Goal: Task Accomplishment & Management: Manage account settings

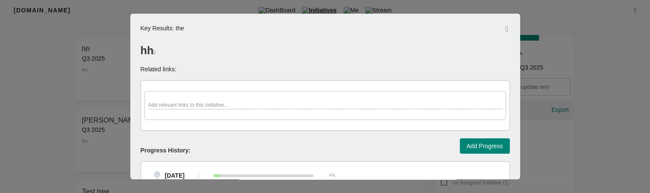
scroll to position [404, 0]
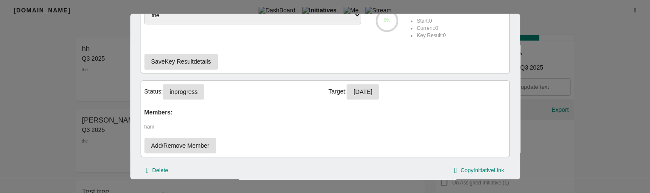
click at [190, 90] on span "inprogress" at bounding box center [184, 92] width 28 height 11
select select "inprogress"
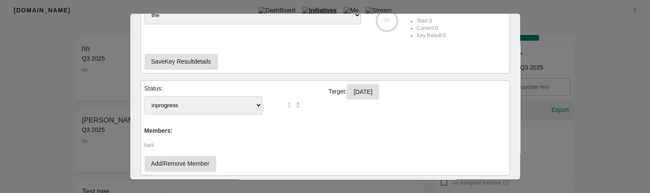
click at [205, 106] on select "To-Do inprogress" at bounding box center [203, 105] width 118 height 18
click at [302, 147] on div "Status: To-Do inprogress Target: 30-09-2025 Members: harii Add/Remove Member" at bounding box center [325, 127] width 369 height 95
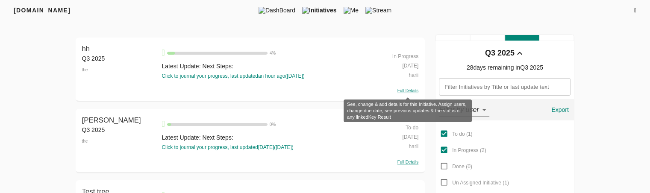
click at [404, 92] on span "Full Details" at bounding box center [408, 90] width 21 height 5
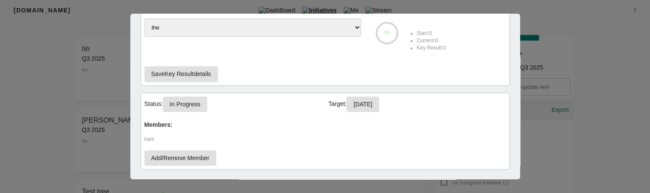
scroll to position [392, 0]
click at [202, 98] on button "In Progress" at bounding box center [185, 104] width 44 height 16
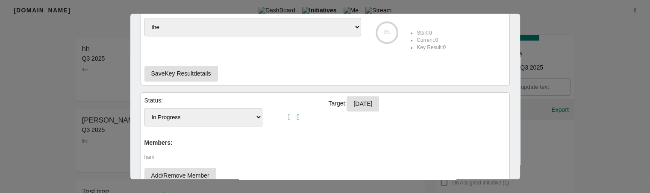
click at [215, 113] on select "To-do In Progress Done" at bounding box center [203, 117] width 118 height 18
drag, startPoint x: 215, startPoint y: 113, endPoint x: 213, endPoint y: 118, distance: 5.7
click at [213, 118] on select "To-do In Progress Done" at bounding box center [203, 117] width 118 height 18
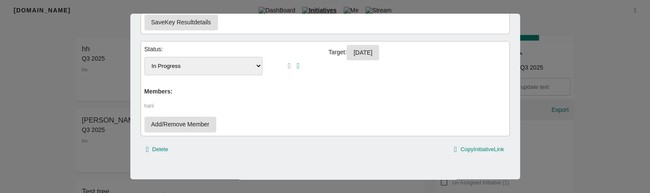
click at [207, 64] on select "To-do In Progress Done" at bounding box center [203, 66] width 118 height 18
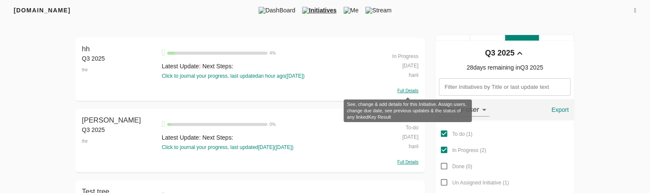
click at [412, 91] on span "Full Details" at bounding box center [408, 90] width 21 height 5
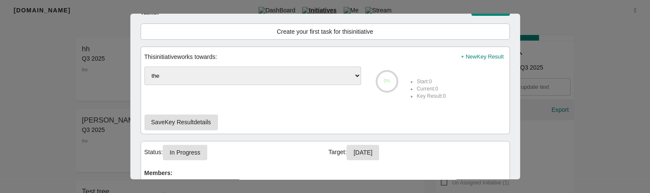
scroll to position [344, 0]
click at [185, 150] on span "In Progress" at bounding box center [185, 152] width 31 height 11
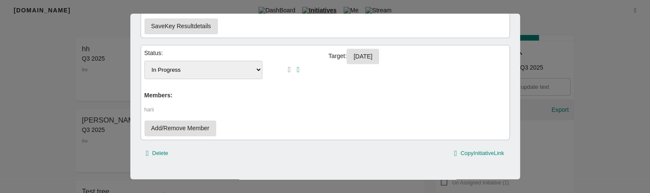
scroll to position [440, 0]
click at [203, 72] on select "To-do In Progress Done" at bounding box center [203, 68] width 118 height 18
select select "todo"
click at [144, 59] on select "To-do In Progress Done" at bounding box center [203, 68] width 118 height 18
click at [299, 66] on icon "button" at bounding box center [298, 69] width 3 height 8
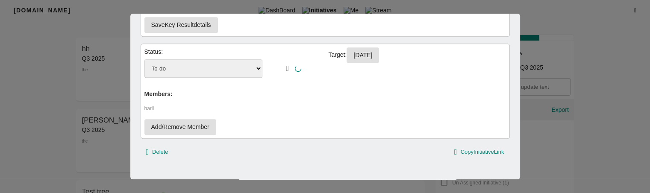
scroll to position [425, 0]
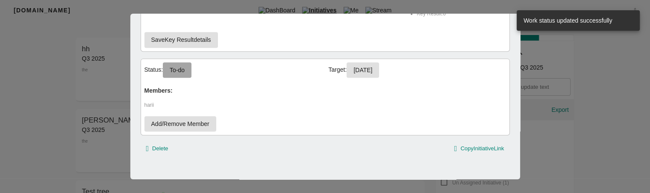
click at [174, 71] on span "To-do" at bounding box center [177, 70] width 15 height 11
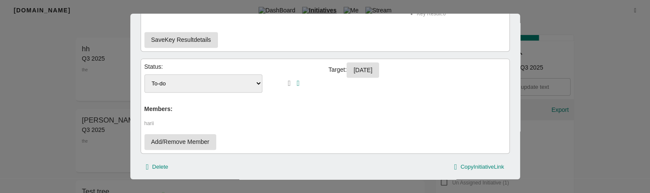
click at [238, 98] on div "Status: To-do In Progress Done Target: 30-09-2025 Members: harii Add/Remove Mem…" at bounding box center [325, 106] width 369 height 95
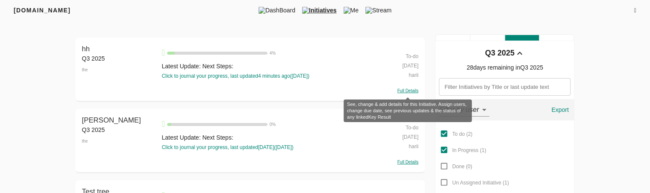
click at [407, 90] on span "Full Details" at bounding box center [408, 90] width 21 height 5
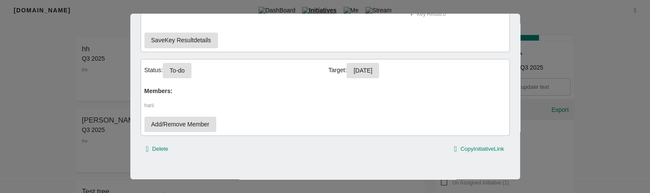
scroll to position [425, 0]
click at [185, 68] on span "To-do" at bounding box center [177, 70] width 15 height 11
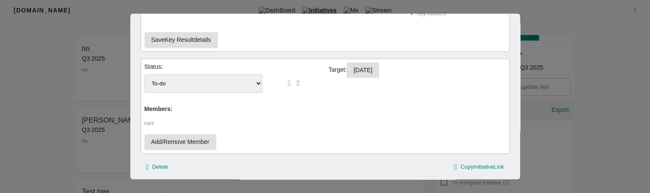
click at [227, 83] on select "To-do In Progress Done" at bounding box center [203, 83] width 118 height 18
click at [209, 74] on select "To-do In Progress Done" at bounding box center [203, 83] width 118 height 18
select select "inprogress"
click at [144, 74] on select "To-do In Progress Done" at bounding box center [203, 83] width 118 height 18
click at [300, 80] on icon "button" at bounding box center [298, 84] width 3 height 8
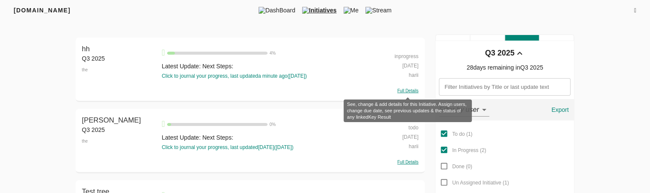
click at [409, 89] on span "Full Details" at bounding box center [408, 90] width 21 height 5
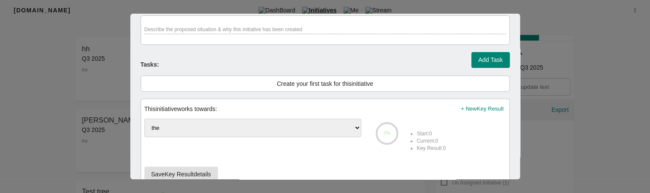
scroll to position [424, 0]
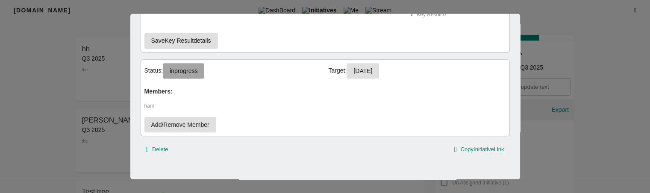
click at [194, 70] on span "inprogress" at bounding box center [184, 71] width 28 height 11
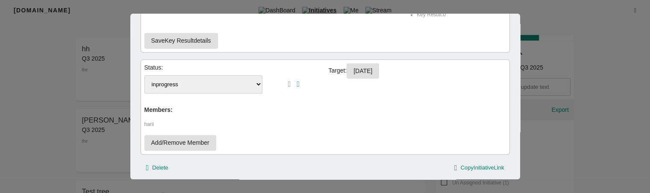
click at [220, 88] on select "To-Do inprogress" at bounding box center [203, 84] width 118 height 18
select select "To-Do"
click at [144, 75] on select "To-Do inprogress" at bounding box center [203, 84] width 118 height 18
click at [298, 81] on icon "button" at bounding box center [298, 84] width 3 height 8
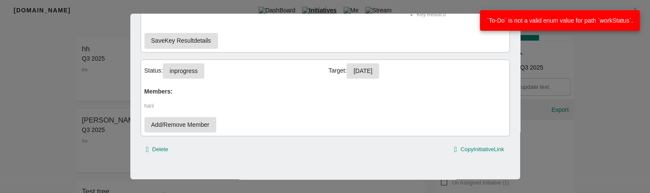
click at [36, 192] on div at bounding box center [325, 96] width 650 height 193
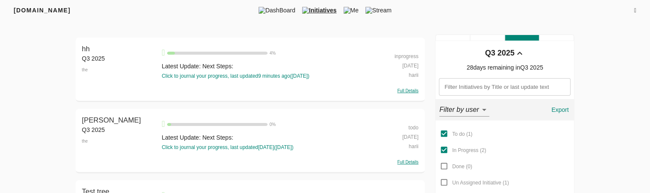
click at [314, 10] on span "Initiatives" at bounding box center [319, 10] width 41 height 9
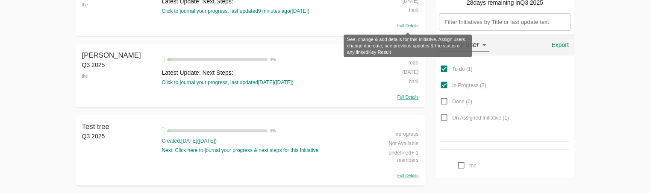
click at [408, 24] on span "Full Details" at bounding box center [408, 26] width 21 height 5
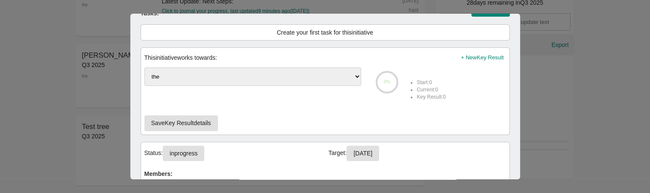
scroll to position [425, 0]
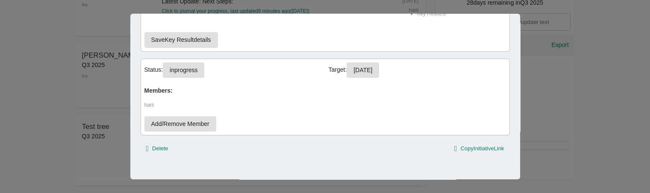
click at [187, 71] on span "inprogress" at bounding box center [184, 70] width 28 height 11
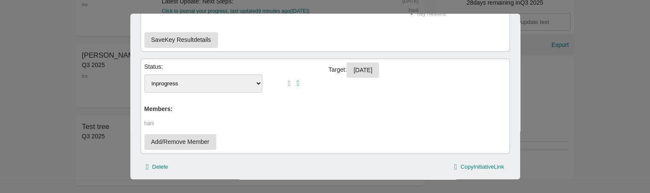
click at [189, 86] on select "To-Do inprogress" at bounding box center [203, 83] width 118 height 18
select select "To-Do"
click at [144, 74] on select "To-Do inprogress" at bounding box center [203, 83] width 118 height 18
click at [299, 82] on icon "button" at bounding box center [298, 84] width 3 height 8
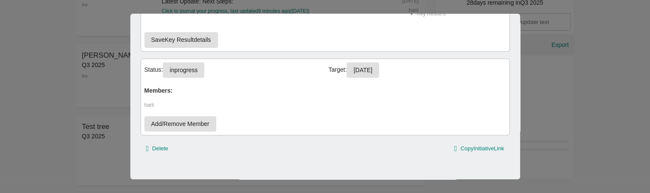
click at [152, 4] on div at bounding box center [325, 96] width 650 height 193
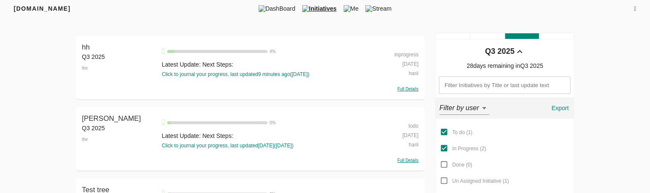
scroll to position [65, 0]
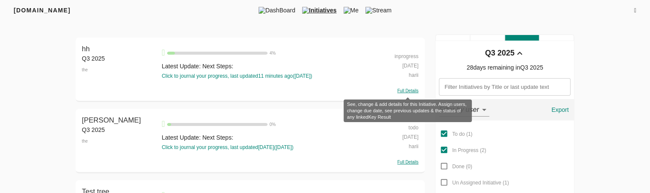
click at [405, 91] on span "Full Details" at bounding box center [408, 90] width 21 height 5
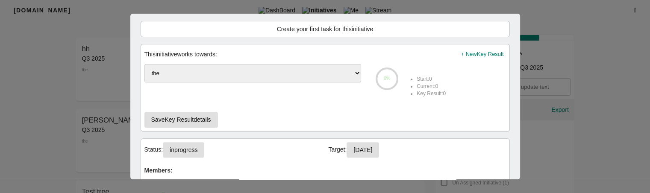
scroll to position [425, 0]
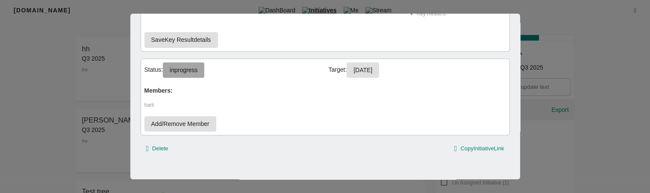
click at [194, 71] on span "inprogress" at bounding box center [184, 70] width 28 height 11
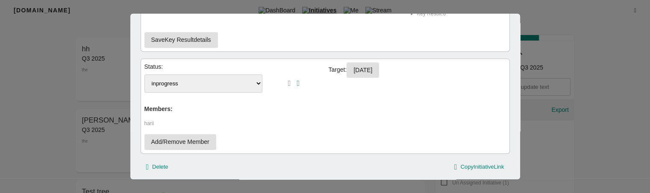
click at [189, 86] on select "To-Do inprogress" at bounding box center [203, 83] width 118 height 18
select select "To-Do"
click at [144, 74] on select "To-Do inprogress" at bounding box center [203, 83] width 118 height 18
click at [299, 83] on icon "button" at bounding box center [298, 84] width 3 height 8
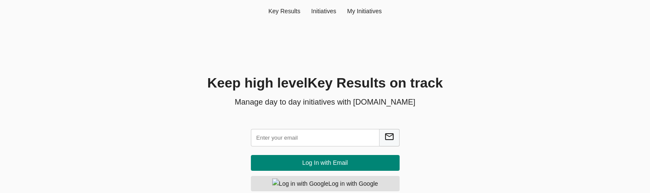
click at [284, 138] on input "text" at bounding box center [315, 138] width 129 height 18
type input "hema@agilecyber.com"
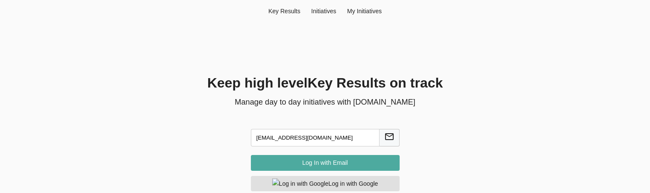
click at [307, 161] on span "Log In with Email" at bounding box center [325, 163] width 135 height 11
click at [335, 162] on span "Log In with Email" at bounding box center [325, 163] width 135 height 11
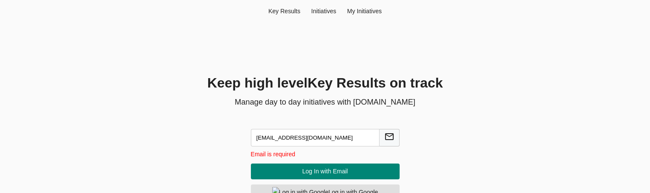
click at [318, 139] on input "hema@agilecyber.com" at bounding box center [315, 138] width 129 height 18
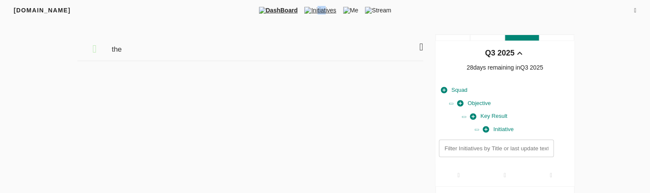
drag, startPoint x: 316, startPoint y: 16, endPoint x: 323, endPoint y: 9, distance: 10.0
click at [323, 9] on div "[DOMAIN_NAME] DashBoard Initiatives Me Stream" at bounding box center [325, 10] width 650 height 21
click at [323, 9] on span "Initiatives" at bounding box center [320, 10] width 38 height 9
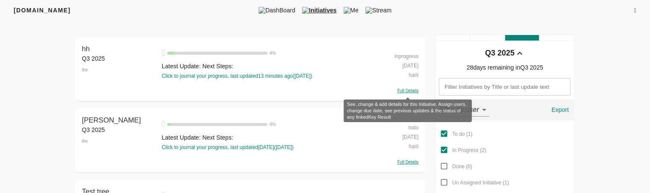
click at [402, 91] on span "Full Details" at bounding box center [408, 90] width 21 height 5
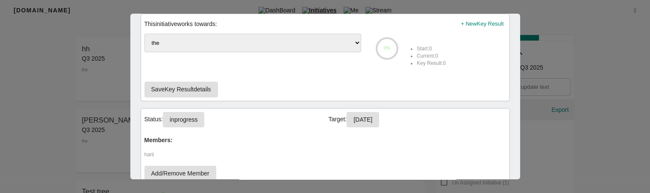
scroll to position [425, 0]
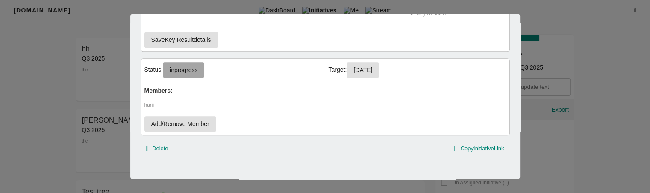
click at [190, 70] on span "inprogress" at bounding box center [184, 70] width 28 height 11
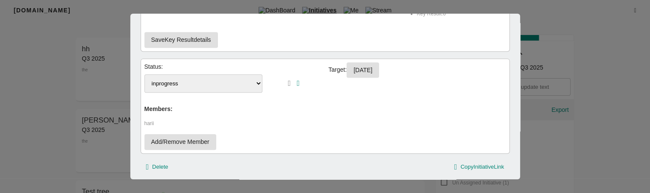
click at [189, 80] on select "To-Do inprogress" at bounding box center [203, 83] width 118 height 18
select select "To-Do"
click at [144, 74] on select "To-Do inprogress" at bounding box center [203, 83] width 118 height 18
click at [297, 83] on icon "button" at bounding box center [298, 84] width 3 height 8
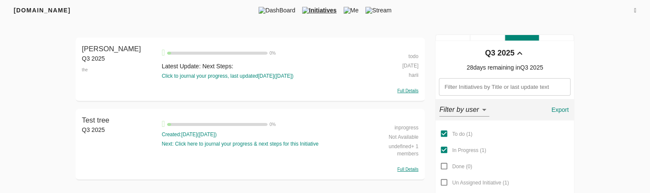
click at [410, 94] on div "Full Details" at bounding box center [393, 90] width 50 height 8
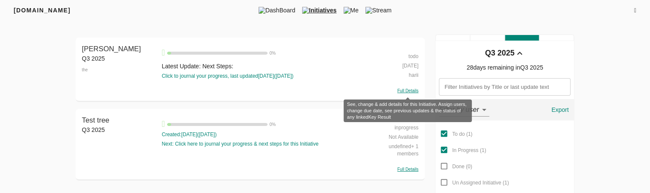
click at [411, 90] on span "Full Details" at bounding box center [408, 90] width 21 height 5
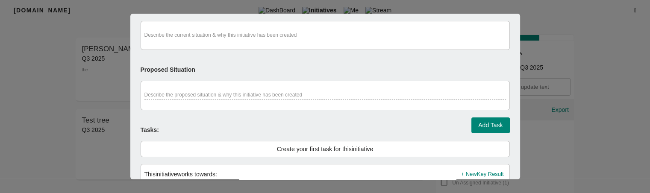
scroll to position [425, 0]
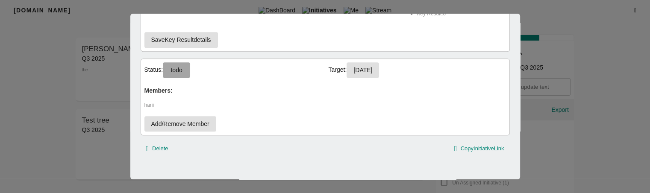
click at [187, 74] on button "todo" at bounding box center [176, 70] width 27 height 16
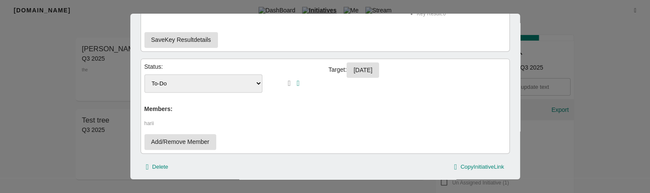
click at [191, 81] on select "To-Do inprogress" at bounding box center [203, 83] width 118 height 18
select select "inprogress"
click at [144, 74] on select "To-Do inprogress" at bounding box center [203, 83] width 118 height 18
click at [297, 83] on icon "button" at bounding box center [298, 84] width 3 height 8
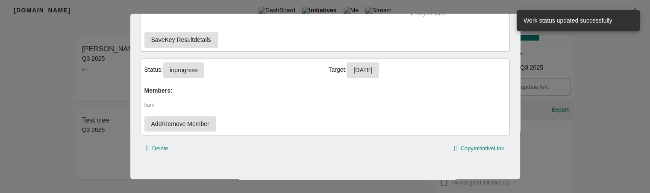
click at [558, 65] on div at bounding box center [325, 96] width 650 height 193
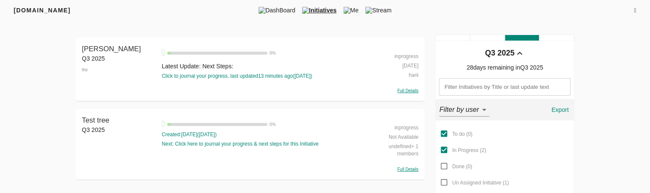
click at [410, 94] on div "Full Details" at bounding box center [393, 90] width 50 height 8
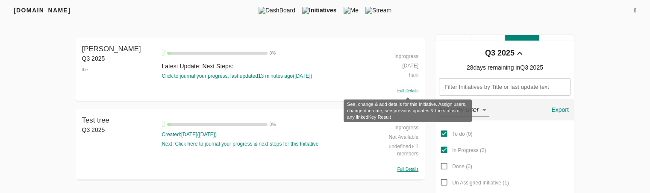
click at [400, 91] on span "Full Details" at bounding box center [408, 90] width 21 height 5
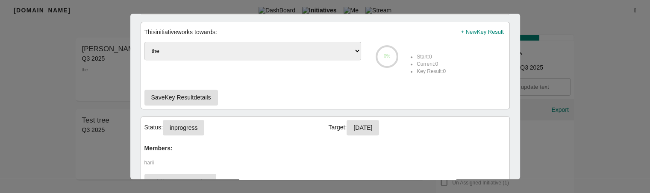
scroll to position [425, 0]
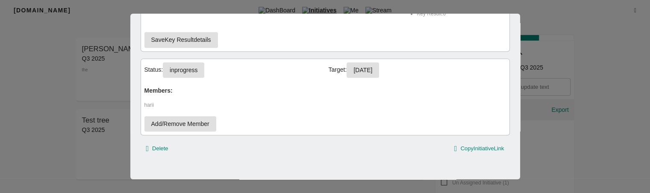
click at [187, 69] on span "inprogress" at bounding box center [184, 70] width 28 height 11
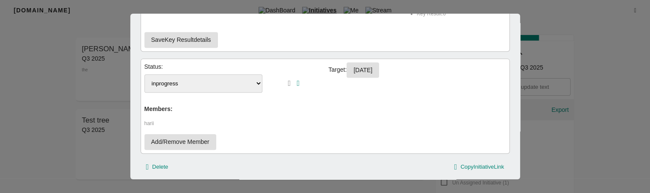
drag, startPoint x: 182, startPoint y: 87, endPoint x: 181, endPoint y: 93, distance: 6.0
click at [181, 93] on div "To-Do inprogress" at bounding box center [203, 83] width 118 height 25
select select "To-Do"
click at [144, 74] on select "To-Do inprogress" at bounding box center [203, 83] width 118 height 18
click at [297, 81] on icon "button" at bounding box center [298, 84] width 3 height 8
